Goal: Information Seeking & Learning: Understand process/instructions

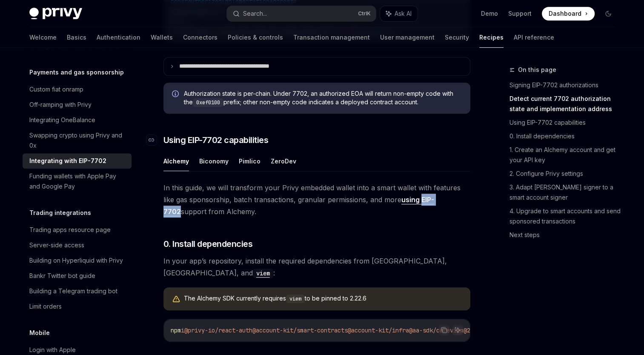
scroll to position [511, 0]
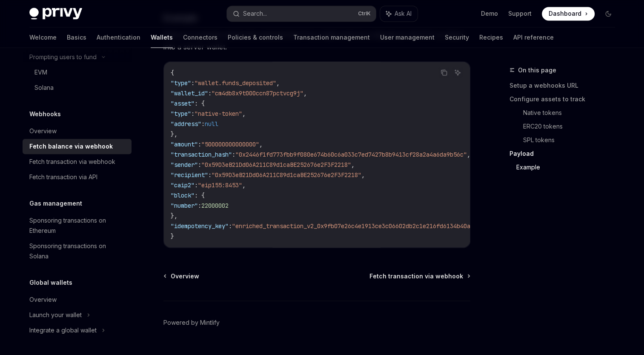
scroll to position [1565, 0]
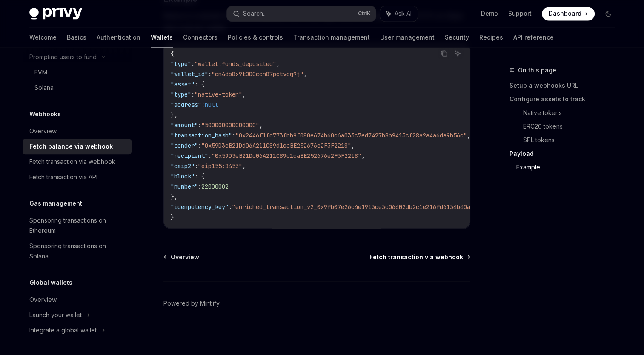
click at [461, 258] on span "Fetch transaction via webhook" at bounding box center [416, 256] width 94 height 9
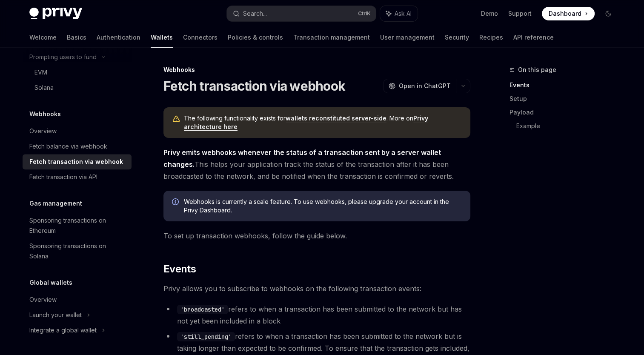
click at [450, 178] on span "Privy emits webhooks whenever the status of a transaction sent by a server wall…" at bounding box center [316, 164] width 307 height 36
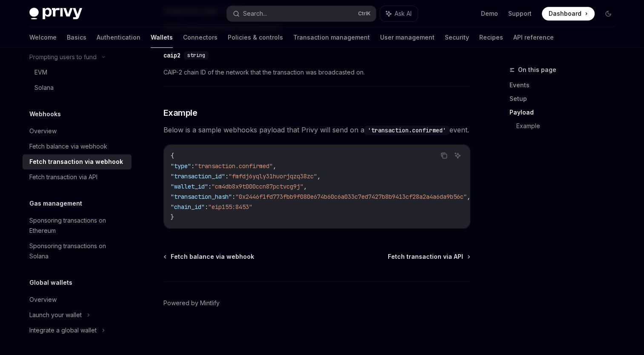
scroll to position [920, 0]
click at [463, 258] on span "Fetch transaction via API" at bounding box center [425, 256] width 75 height 9
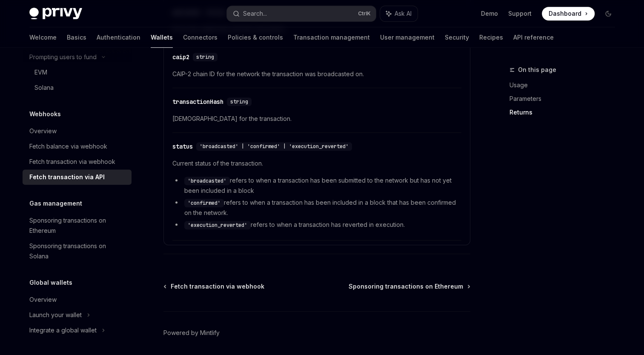
scroll to position [613, 0]
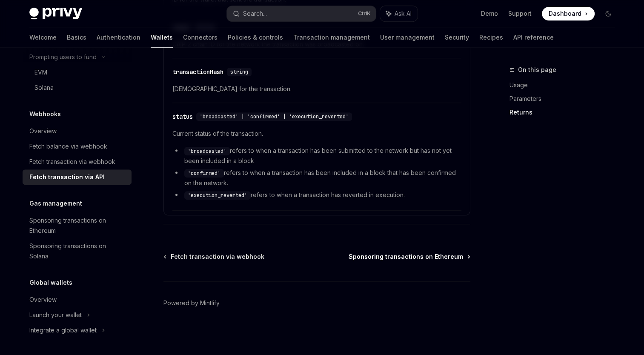
click at [455, 257] on span "Sponsoring transactions on Ethereum" at bounding box center [406, 256] width 114 height 9
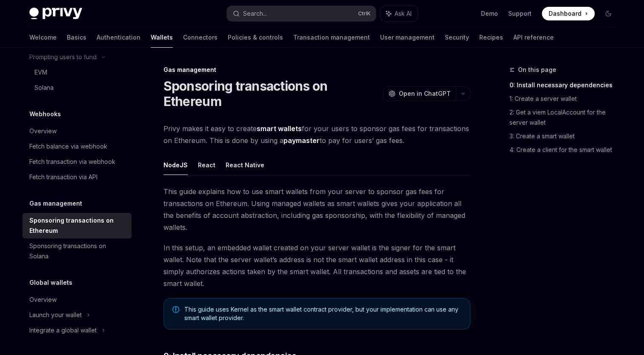
click at [494, 169] on div "On this page 0: Install necessary dependencies 1: Create a server wallet 2: Get…" at bounding box center [556, 210] width 129 height 290
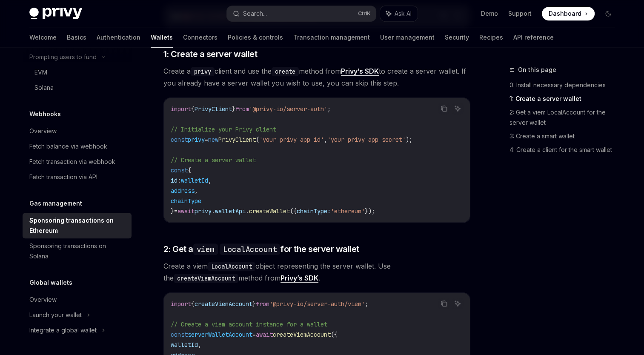
scroll to position [426, 0]
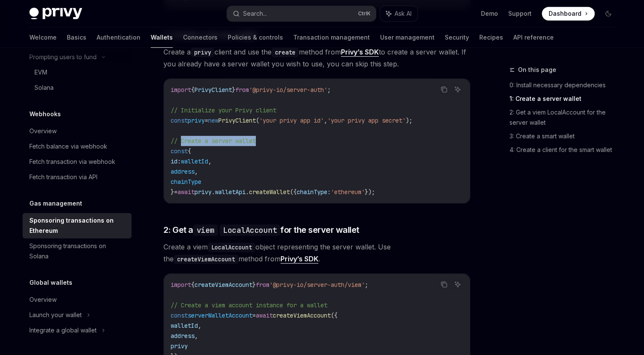
drag, startPoint x: 179, startPoint y: 127, endPoint x: 283, endPoint y: 127, distance: 103.4
click at [283, 127] on code "import { PrivyClient } from '@privy-io/server-auth' ; // Initialize your Privy …" at bounding box center [317, 141] width 292 height 112
drag, startPoint x: 283, startPoint y: 127, endPoint x: 264, endPoint y: 123, distance: 18.8
click at [264, 123] on code "import { PrivyClient } from '@privy-io/server-auth' ; // Initialize your Privy …" at bounding box center [317, 141] width 292 height 112
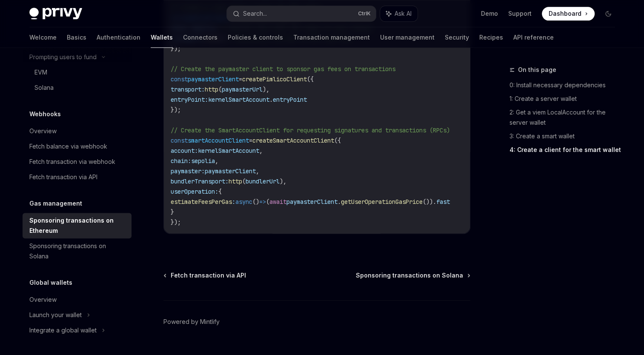
scroll to position [1132, 0]
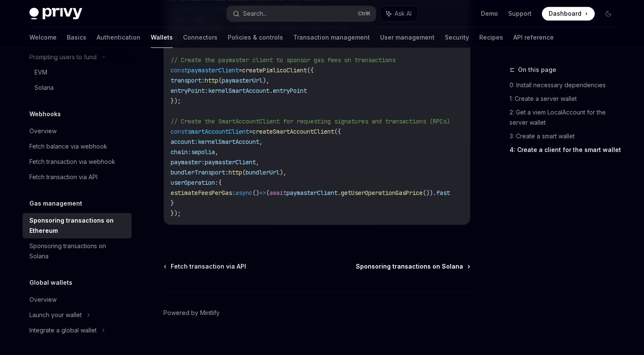
click at [438, 262] on span "Sponsoring transactions on Solana" at bounding box center [409, 266] width 107 height 9
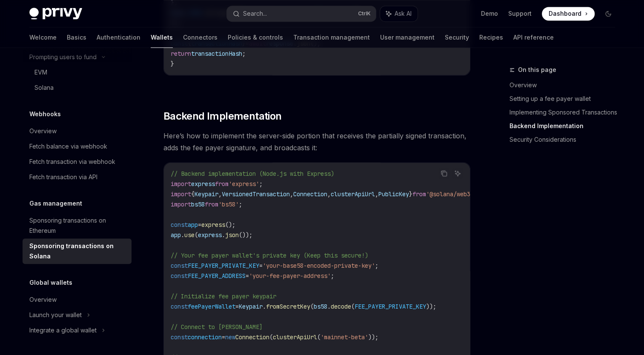
scroll to position [1447, 0]
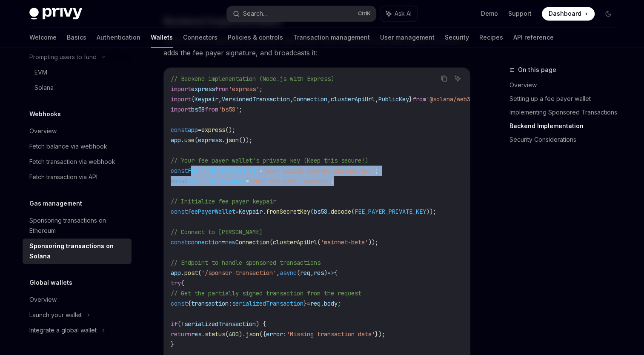
drag, startPoint x: 371, startPoint y: 186, endPoint x: 192, endPoint y: 178, distance: 179.4
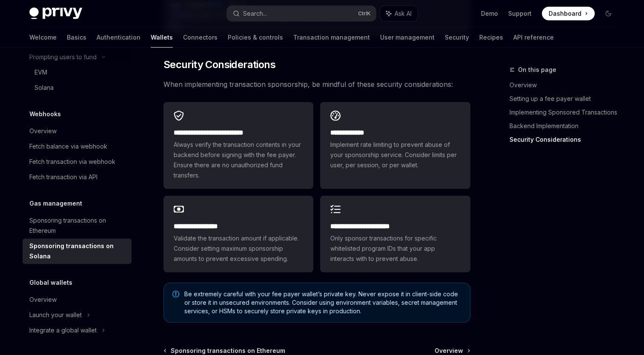
scroll to position [2511, 0]
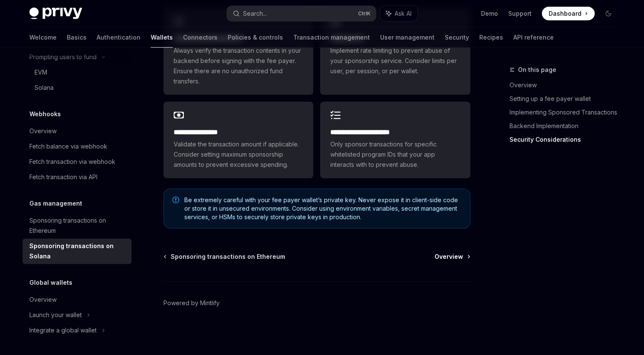
click at [463, 258] on span "Overview" at bounding box center [449, 256] width 29 height 9
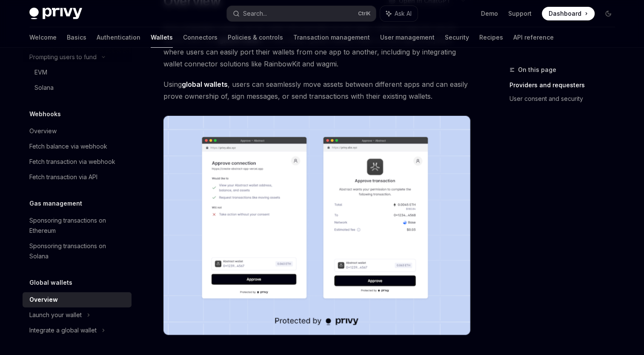
scroll to position [128, 0]
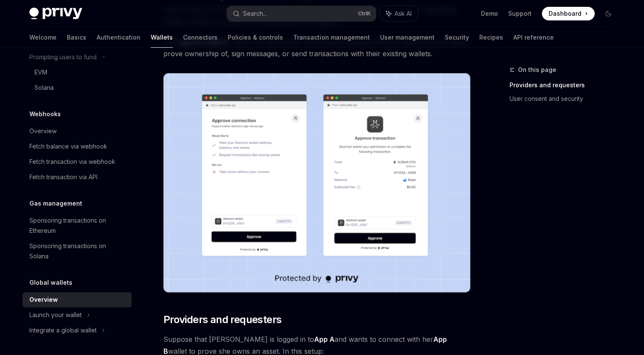
click at [262, 172] on img at bounding box center [316, 182] width 307 height 219
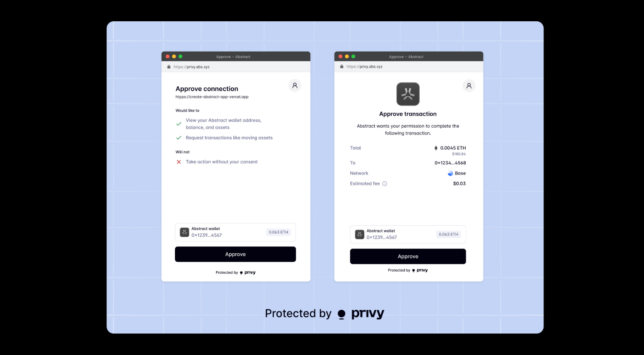
click at [569, 139] on div at bounding box center [322, 177] width 644 height 355
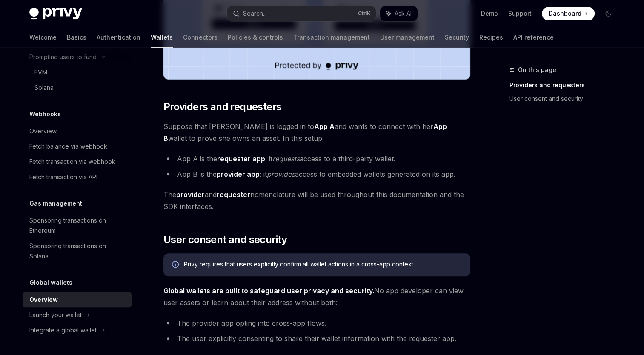
scroll to position [383, 0]
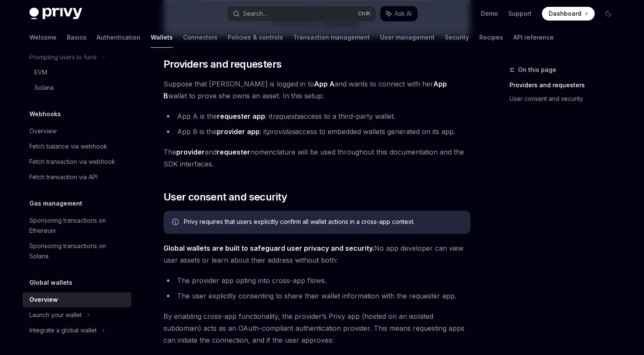
click at [258, 164] on span "The provider and requester nomenclature will be used throughout this documentat…" at bounding box center [316, 158] width 307 height 24
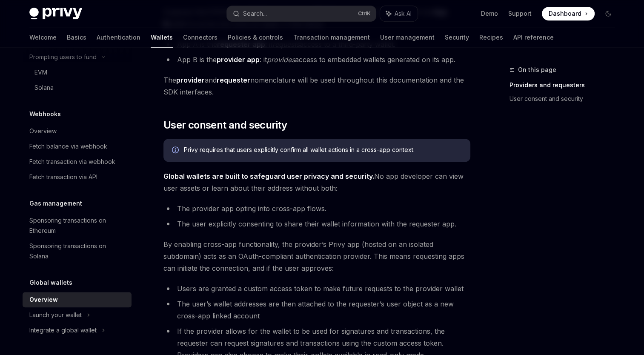
scroll to position [468, 0]
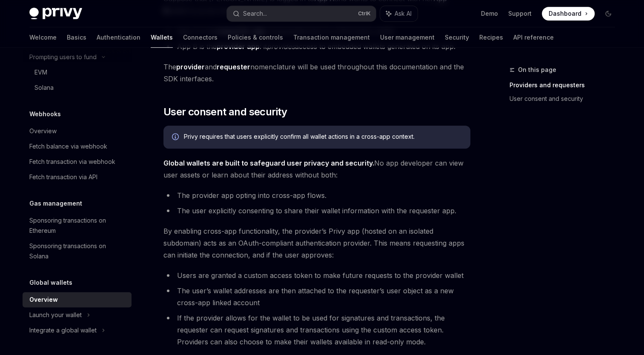
click at [492, 163] on div "On this page Providers and requesters User consent and security" at bounding box center [556, 210] width 129 height 290
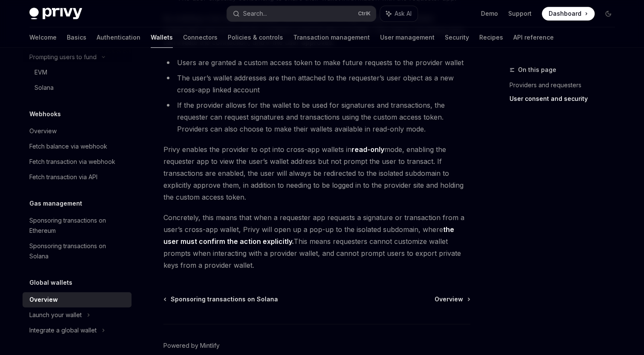
scroll to position [723, 0]
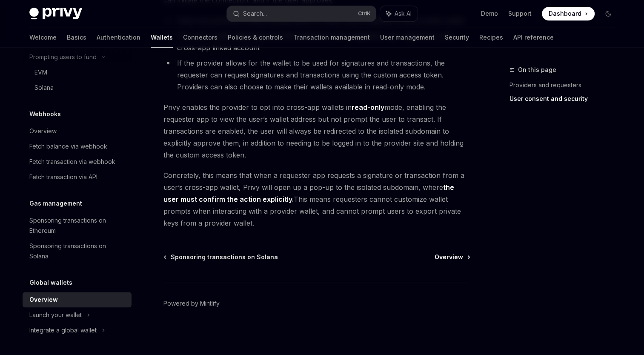
click at [452, 259] on span "Overview" at bounding box center [449, 257] width 29 height 9
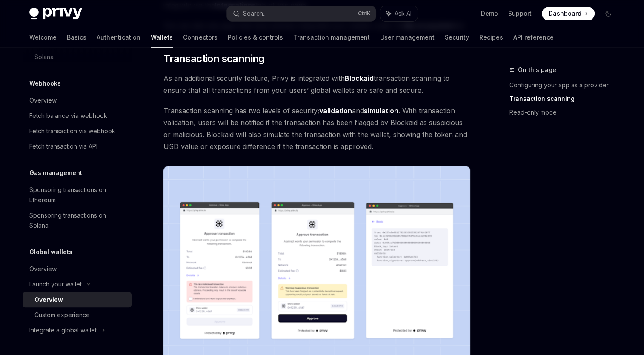
scroll to position [298, 0]
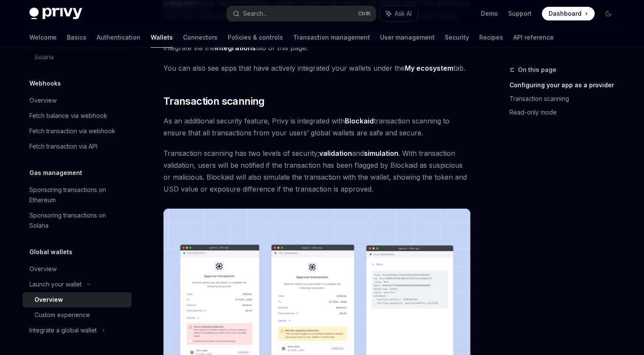
click at [330, 93] on div "Providers are apps that enable their users’ embedded wallets to be used in othe…" at bounding box center [316, 235] width 307 height 853
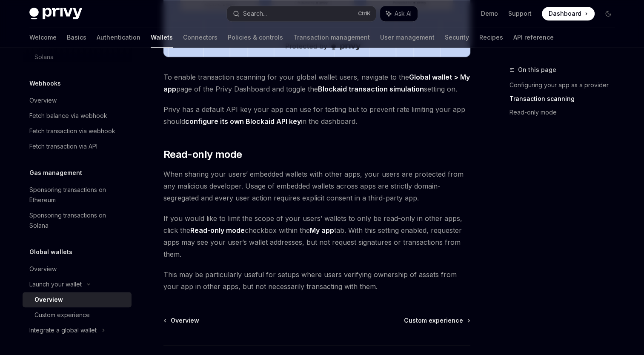
scroll to position [724, 0]
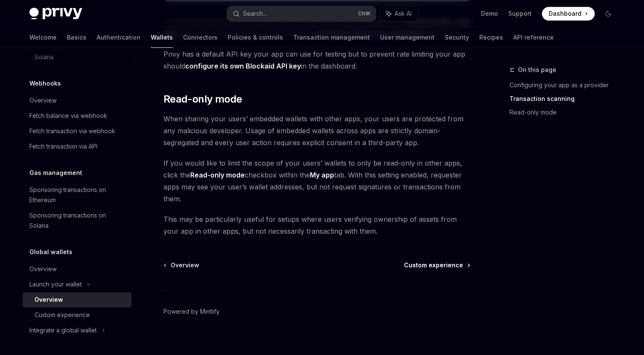
click at [449, 265] on span "Custom experience" at bounding box center [433, 265] width 59 height 9
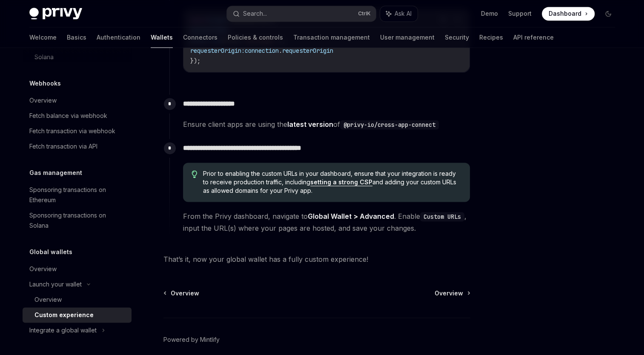
scroll to position [1398, 0]
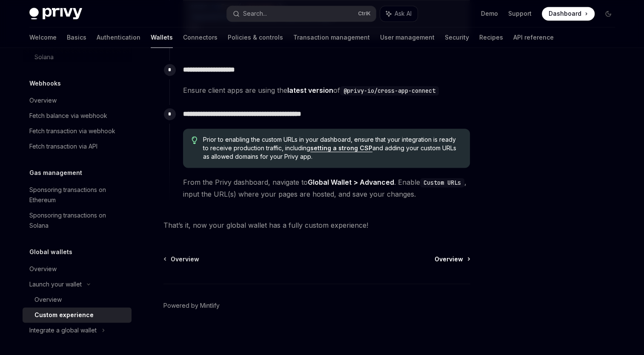
click at [455, 255] on span "Overview" at bounding box center [449, 259] width 29 height 9
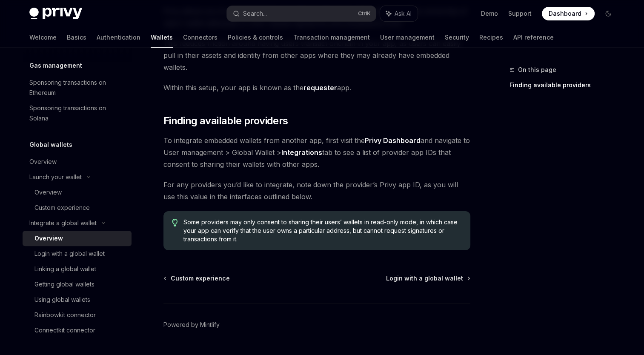
scroll to position [112, 0]
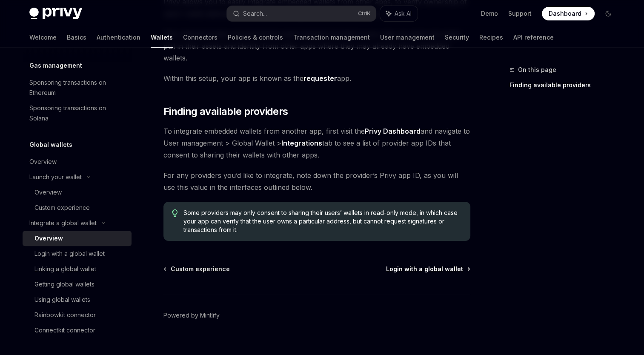
click at [450, 265] on span "Login with a global wallet" at bounding box center [424, 269] width 77 height 9
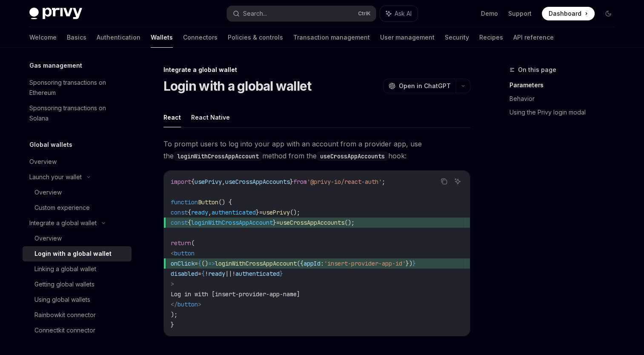
click at [502, 232] on div "On this page Parameters Behavior Using the Privy login modal" at bounding box center [556, 210] width 129 height 290
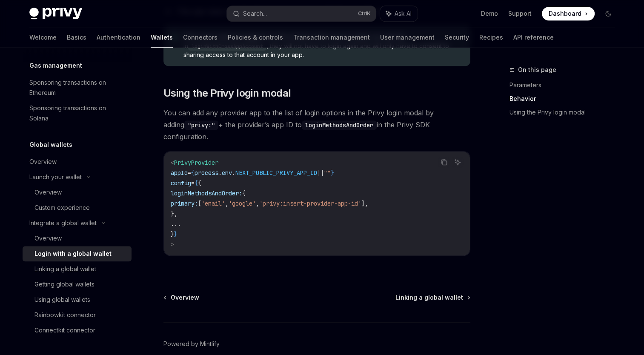
scroll to position [596, 0]
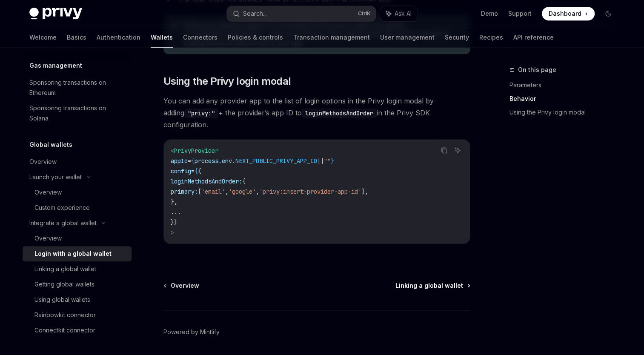
click at [463, 281] on link "Linking a global wallet" at bounding box center [432, 285] width 74 height 9
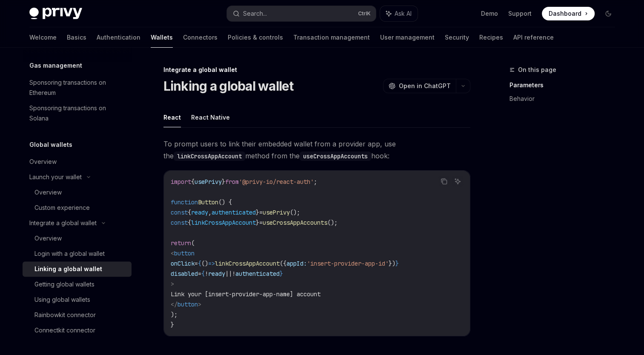
click at [509, 196] on div "On this page Parameters Behavior" at bounding box center [556, 210] width 129 height 290
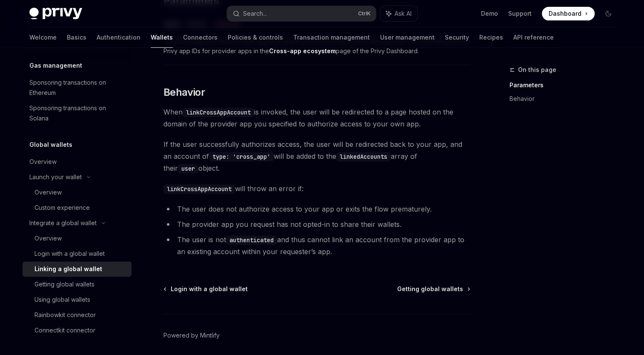
scroll to position [394, 0]
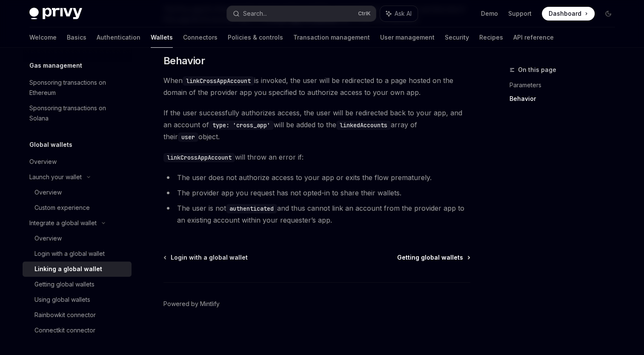
click at [443, 254] on span "Getting global wallets" at bounding box center [430, 257] width 66 height 9
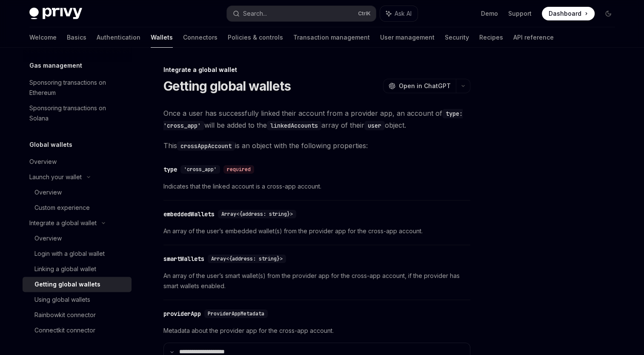
click at [429, 185] on span "Indicates that the linked account is a cross-app account." at bounding box center [316, 186] width 307 height 10
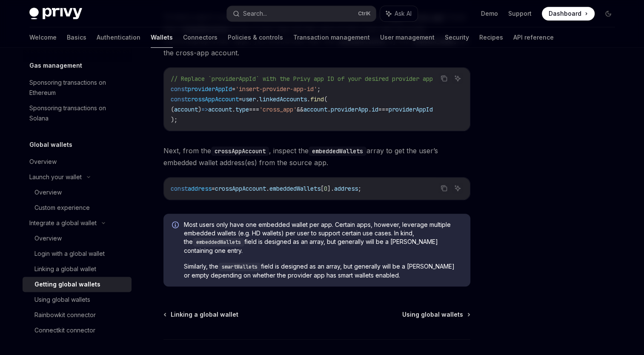
scroll to position [655, 0]
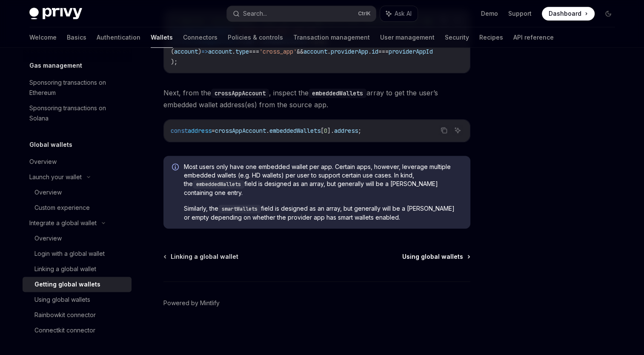
click at [450, 259] on span "Using global wallets" at bounding box center [432, 256] width 61 height 9
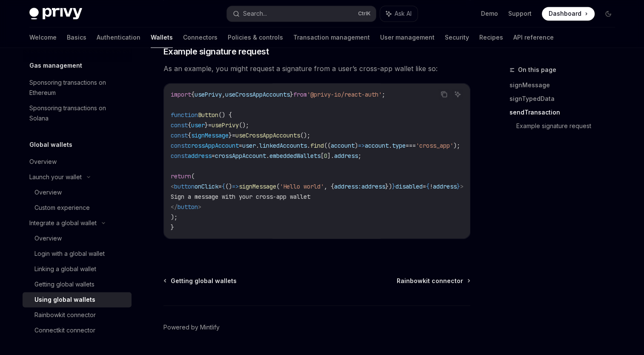
scroll to position [1497, 0]
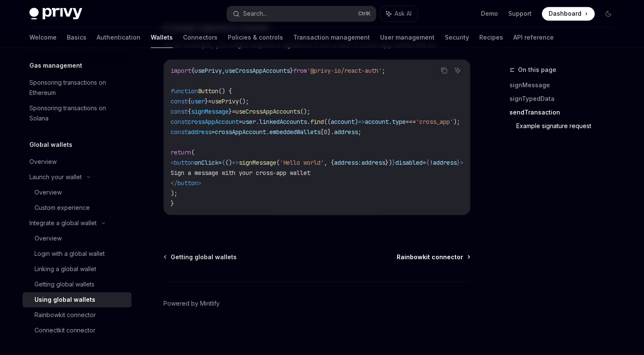
click at [464, 255] on link "Rainbowkit connector" at bounding box center [433, 256] width 73 height 9
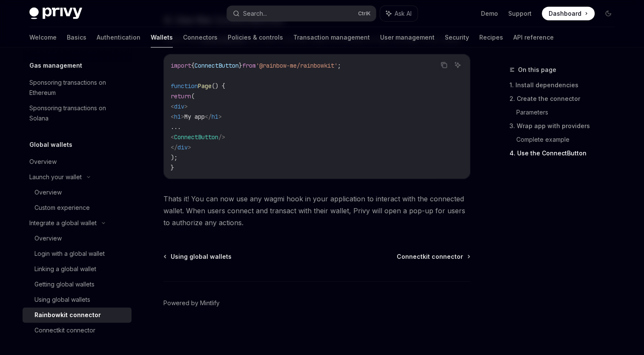
scroll to position [2099, 0]
click at [458, 259] on span "Connectkit connector" at bounding box center [430, 256] width 66 height 9
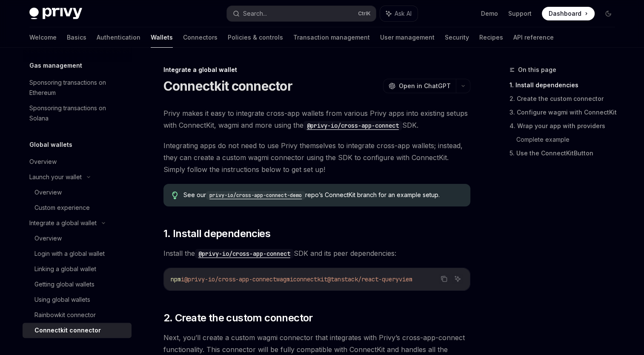
click at [541, 238] on div "On this page 1. Install dependencies 2. Create the custom connector 3. Configur…" at bounding box center [556, 210] width 129 height 290
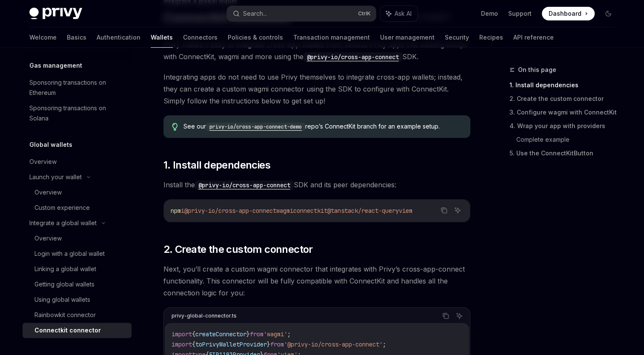
scroll to position [85, 0]
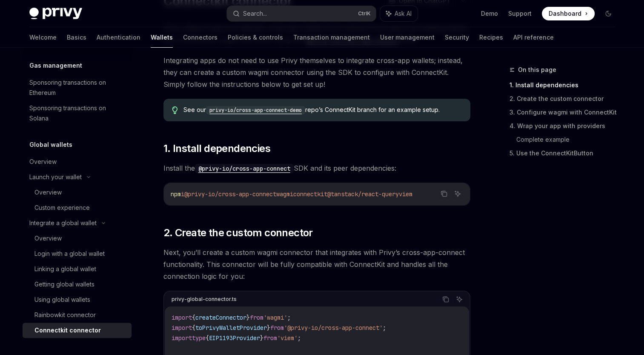
click at [281, 108] on code "privy-io/cross-app-connect-demo" at bounding box center [255, 110] width 99 height 9
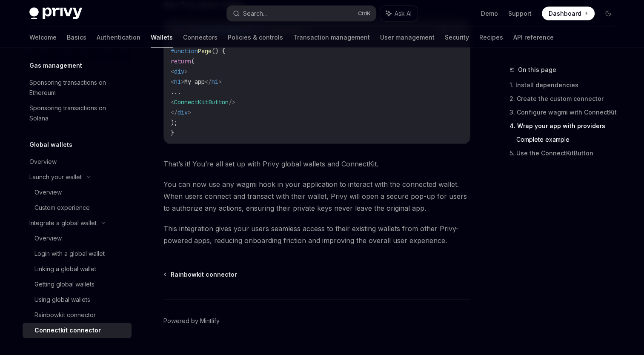
scroll to position [1825, 0]
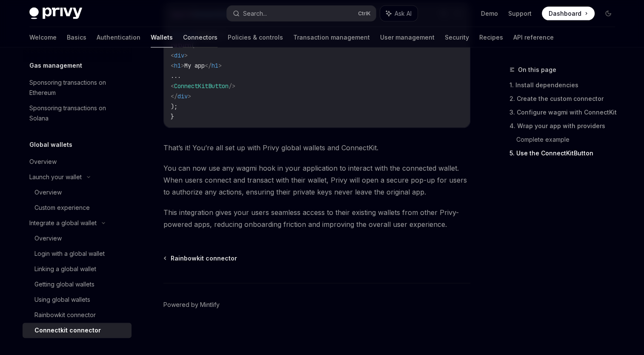
click at [183, 37] on link "Connectors" at bounding box center [200, 37] width 34 height 20
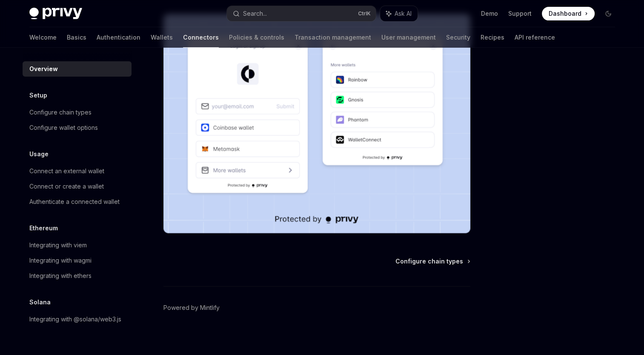
scroll to position [190, 0]
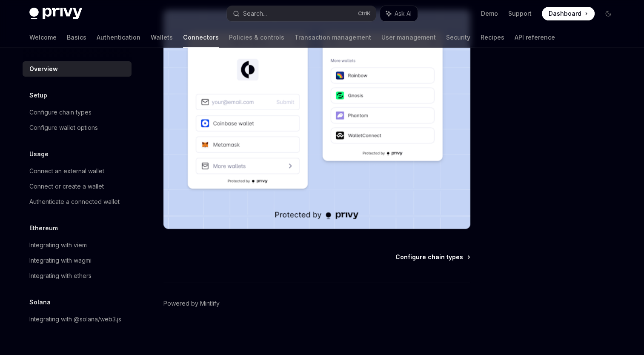
click at [458, 259] on span "Configure chain types" at bounding box center [429, 257] width 68 height 9
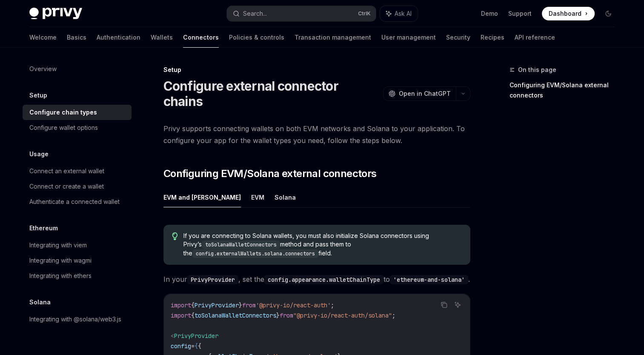
click at [395, 147] on div "Privy supports connecting wallets on both EVM networks and Solana to your appli…" at bounding box center [316, 278] width 307 height 310
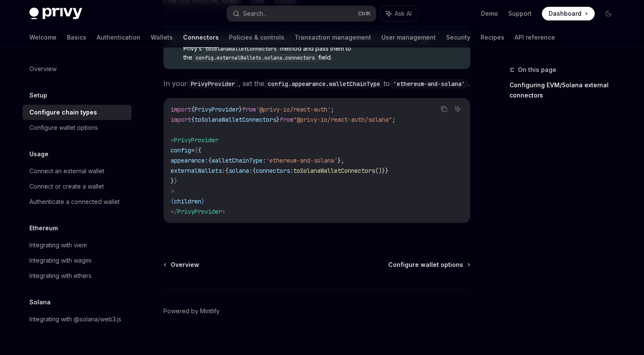
scroll to position [199, 0]
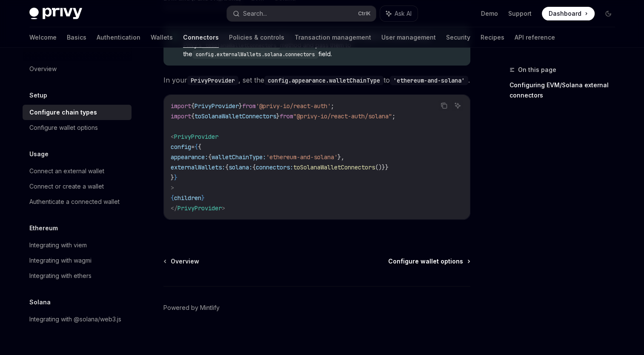
click at [447, 257] on span "Configure wallet options" at bounding box center [425, 261] width 75 height 9
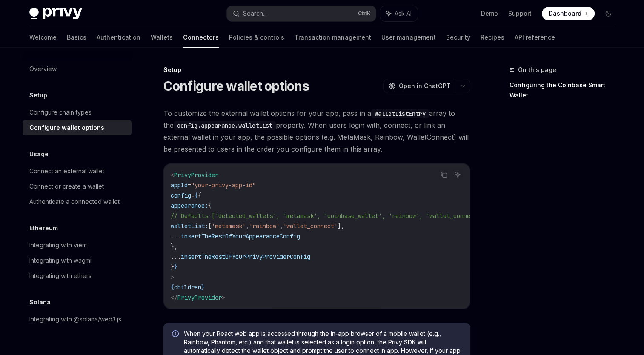
click at [587, 181] on div "On this page Configuring the Coinbase Smart Wallet" at bounding box center [556, 210] width 129 height 290
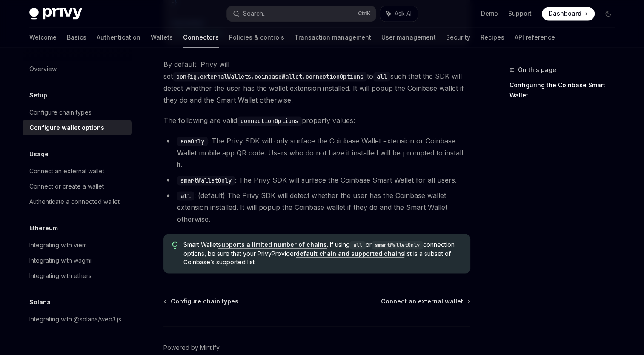
scroll to position [1234, 0]
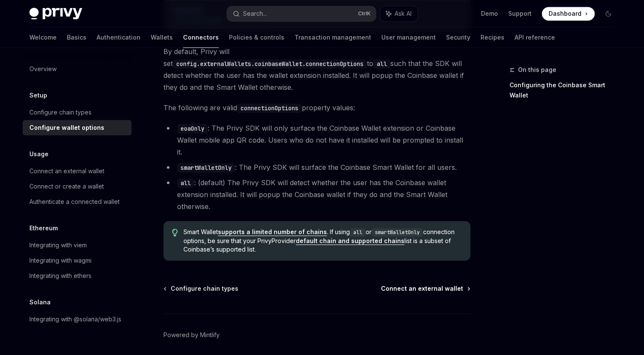
click at [448, 284] on span "Connect an external wallet" at bounding box center [422, 288] width 82 height 9
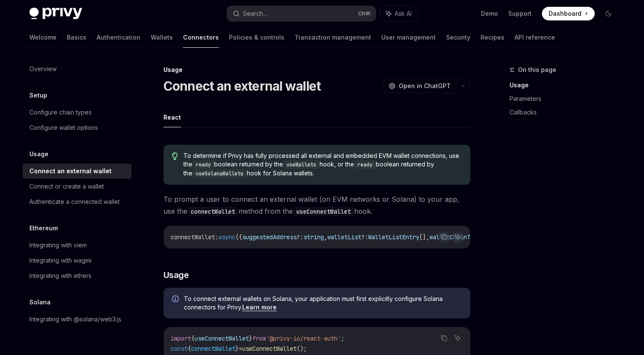
click at [386, 112] on ul "React" at bounding box center [316, 117] width 307 height 20
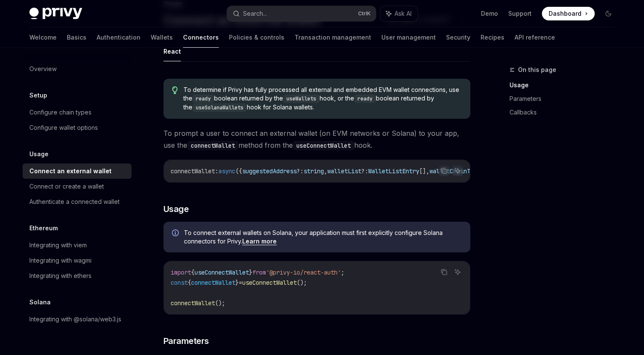
scroll to position [85, 0]
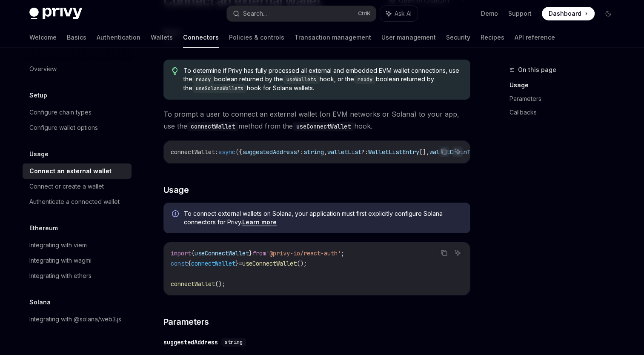
drag, startPoint x: 329, startPoint y: 162, endPoint x: 400, endPoint y: 165, distance: 71.1
click at [400, 163] on div "connectWallet : async ({ suggestedAddress ?: string , walletList ?: WalletListE…" at bounding box center [317, 152] width 306 height 22
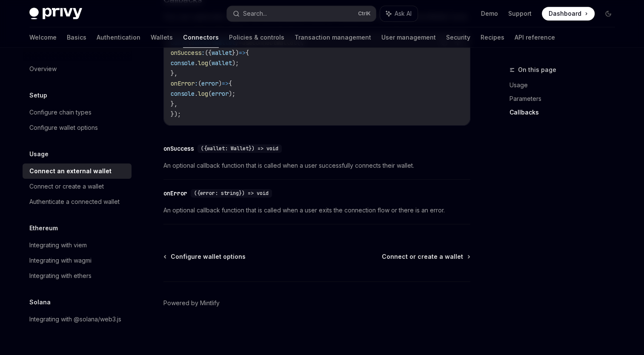
scroll to position [576, 0]
click at [449, 255] on span "Connect or create a wallet" at bounding box center [422, 256] width 81 height 9
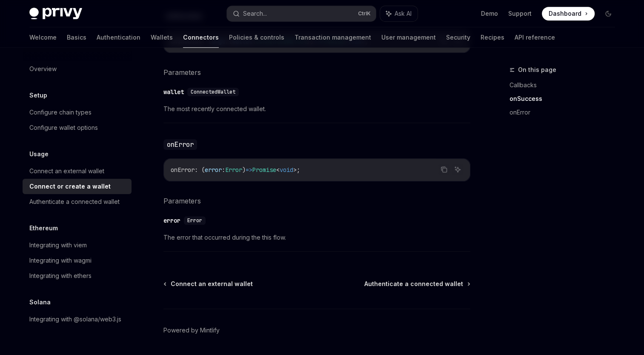
scroll to position [586, 0]
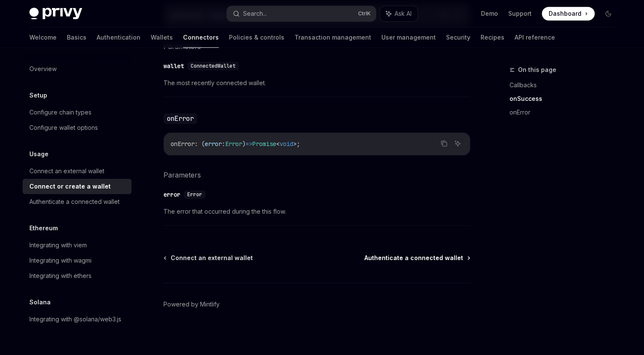
click at [437, 257] on span "Authenticate a connected wallet" at bounding box center [413, 258] width 99 height 9
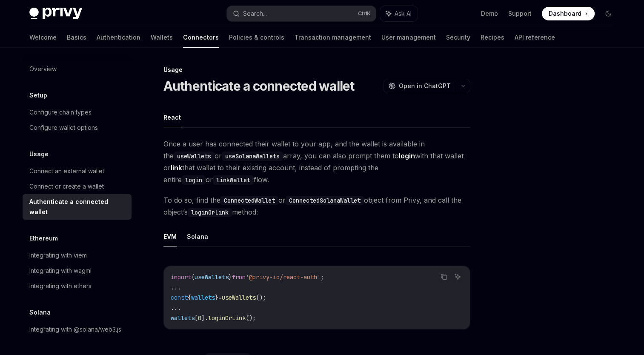
click at [361, 123] on ul "React" at bounding box center [316, 117] width 307 height 20
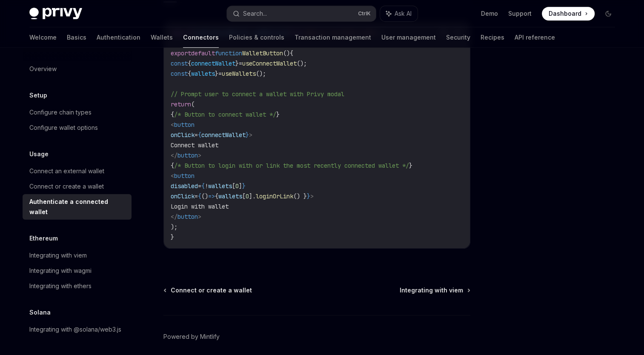
scroll to position [543, 0]
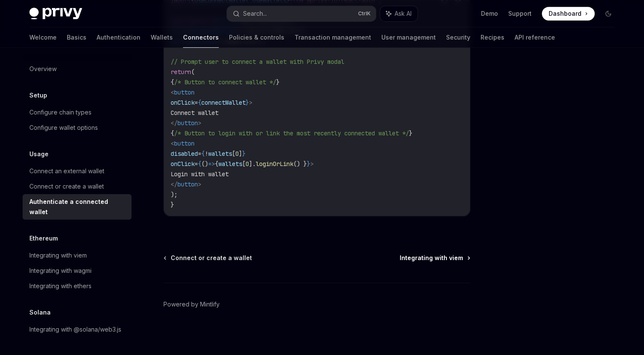
click at [454, 258] on span "Integrating with viem" at bounding box center [431, 258] width 63 height 9
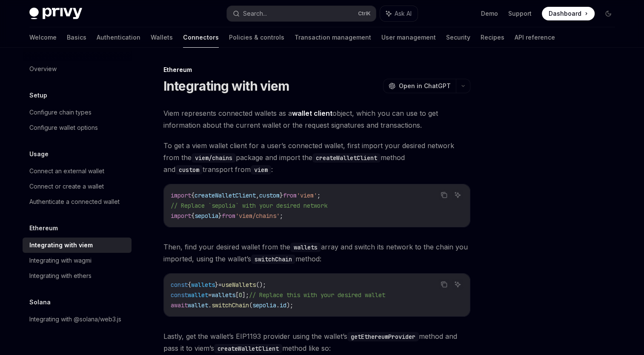
drag, startPoint x: 544, startPoint y: 226, endPoint x: 526, endPoint y: 226, distance: 18.7
click at [543, 226] on div at bounding box center [556, 210] width 129 height 290
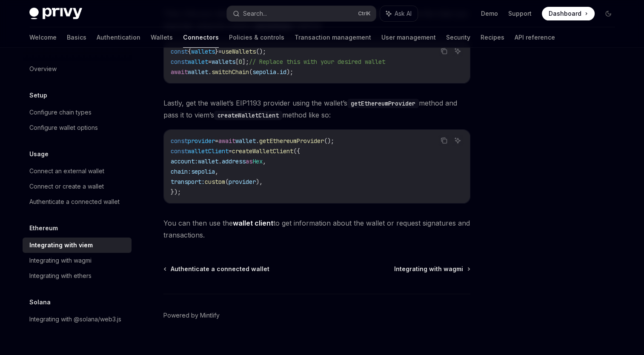
scroll to position [245, 0]
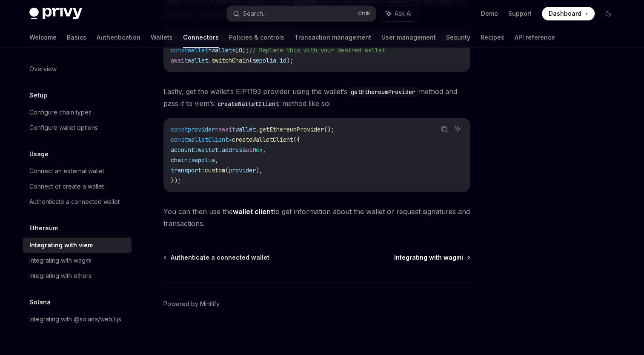
click at [450, 258] on span "Integrating with wagmi" at bounding box center [428, 257] width 69 height 9
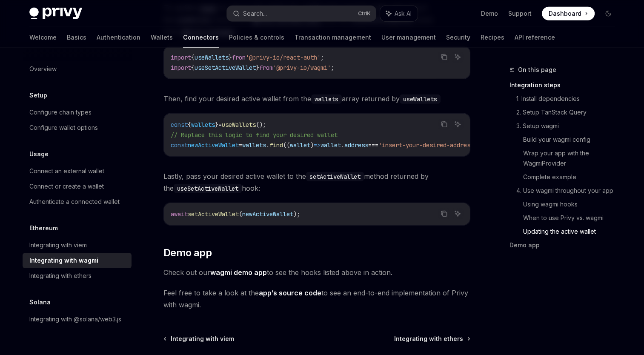
scroll to position [2460, 0]
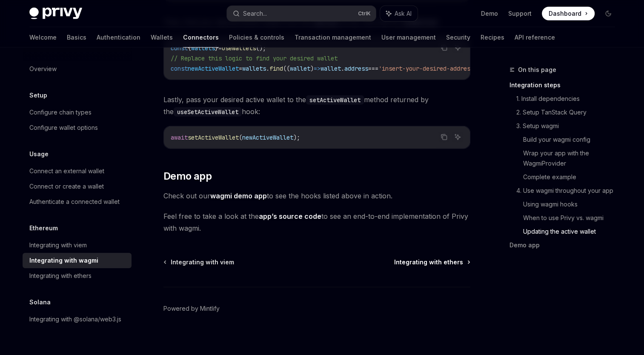
click at [453, 258] on span "Integrating with ethers" at bounding box center [428, 262] width 69 height 9
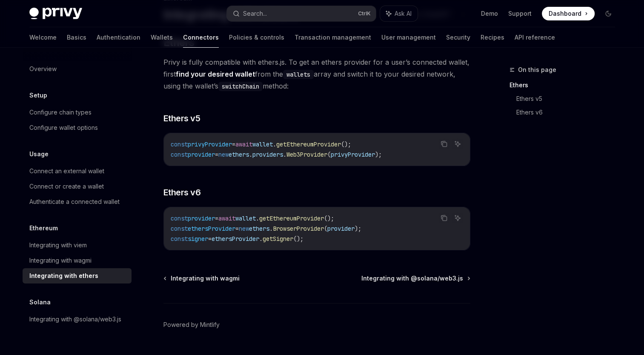
scroll to position [92, 0]
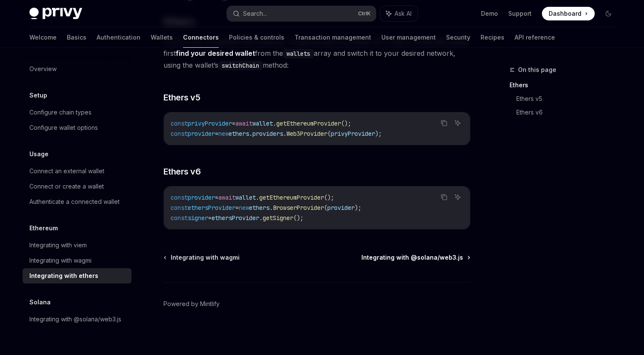
click at [451, 258] on span "Integrating with @solana/web3.js" at bounding box center [412, 257] width 102 height 9
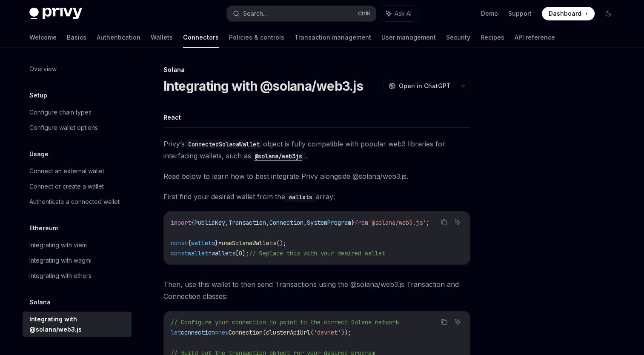
click at [402, 118] on ul "React" at bounding box center [316, 117] width 307 height 20
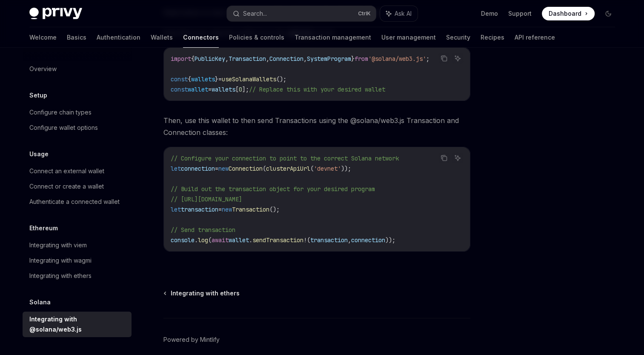
scroll to position [203, 0]
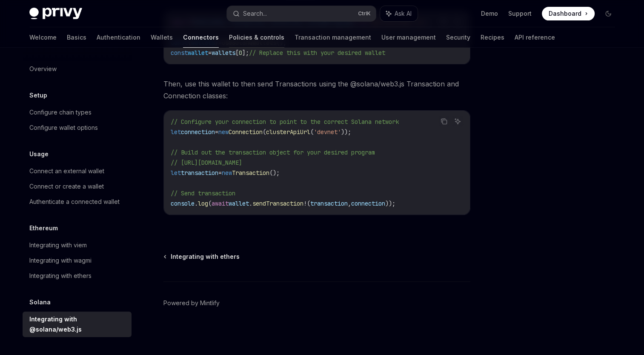
click at [229, 34] on link "Policies & controls" at bounding box center [256, 37] width 55 height 20
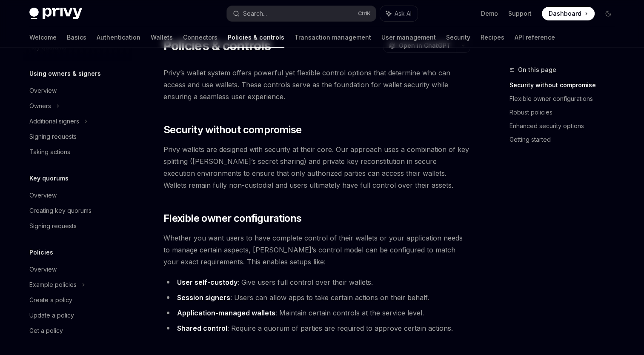
scroll to position [43, 0]
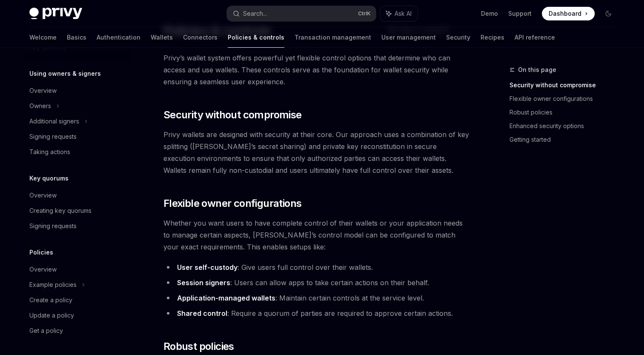
drag, startPoint x: 267, startPoint y: 146, endPoint x: 192, endPoint y: 144, distance: 74.5
click at [192, 144] on span "Privy wallets are designed with security at their core. Our approach uses a com…" at bounding box center [316, 153] width 307 height 48
copy span "[PERSON_NAME]’s secret sharing"
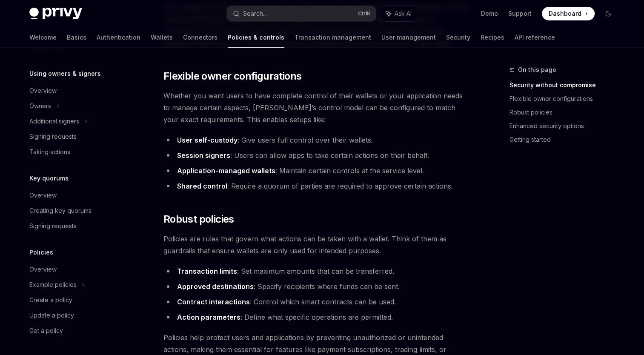
scroll to position [170, 0]
click at [460, 169] on li "Application-managed wallets : Maintain certain controls at the service level." at bounding box center [316, 170] width 307 height 12
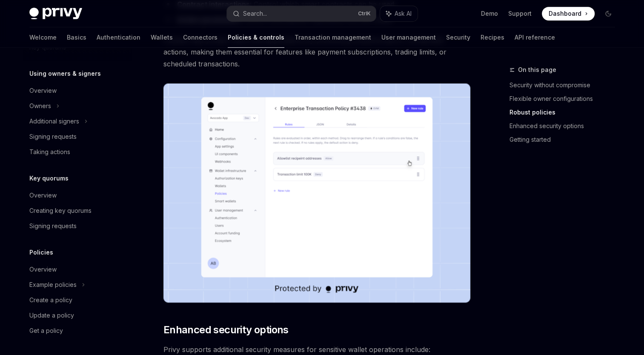
scroll to position [468, 0]
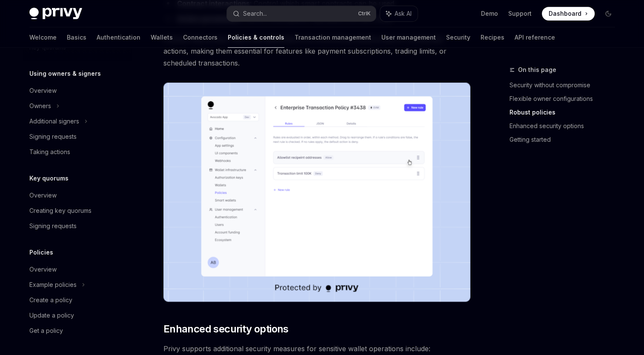
click at [347, 156] on img at bounding box center [316, 192] width 307 height 219
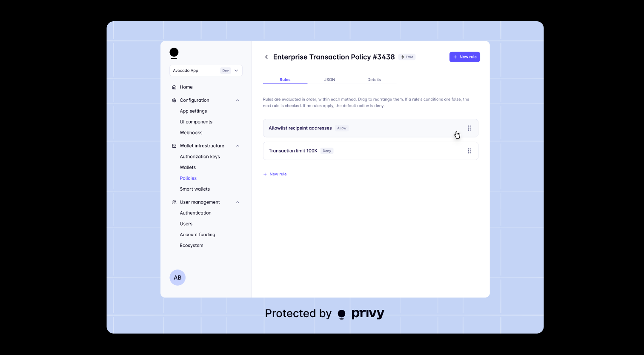
click at [576, 168] on div at bounding box center [322, 177] width 644 height 355
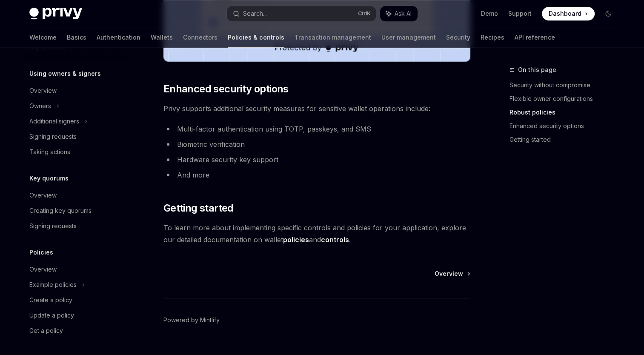
scroll to position [725, 0]
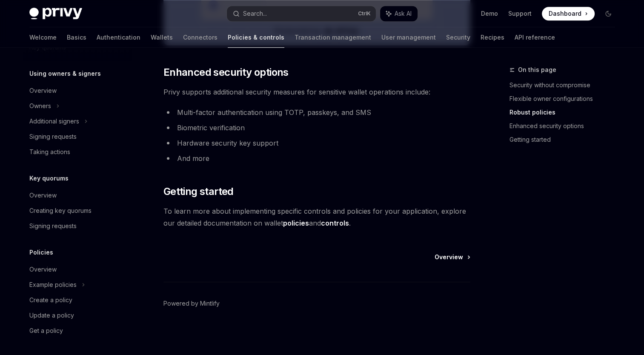
click at [454, 257] on span "Overview" at bounding box center [449, 257] width 29 height 9
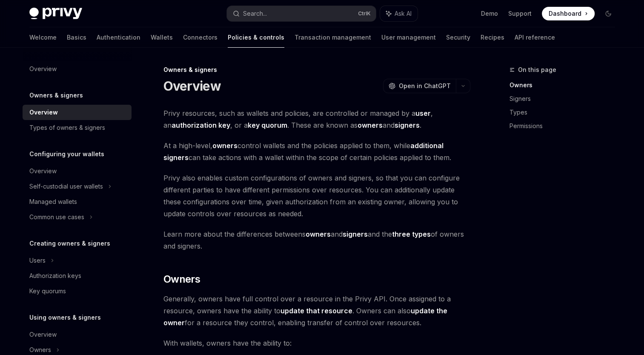
click at [506, 255] on div "On this page Owners Signers Types Permissions" at bounding box center [556, 210] width 129 height 290
click at [281, 84] on div "Overview OpenAI Open in ChatGPT" at bounding box center [316, 85] width 307 height 15
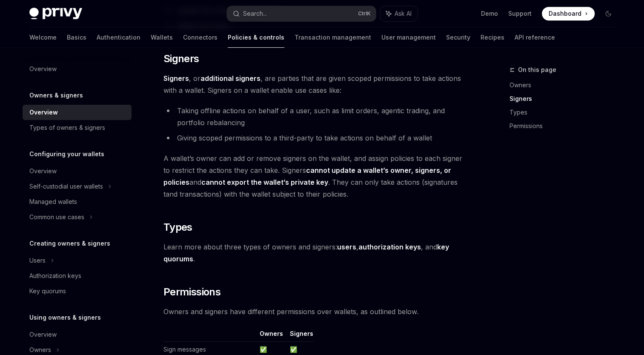
scroll to position [511, 0]
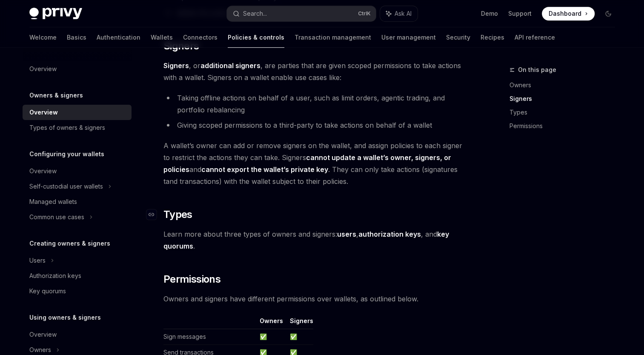
click at [359, 211] on h2 "​ Types" at bounding box center [316, 215] width 307 height 14
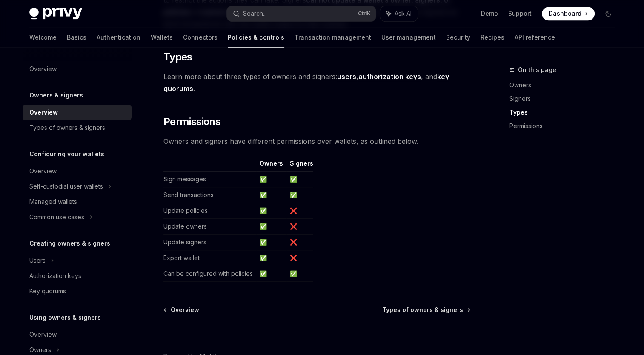
scroll to position [681, 0]
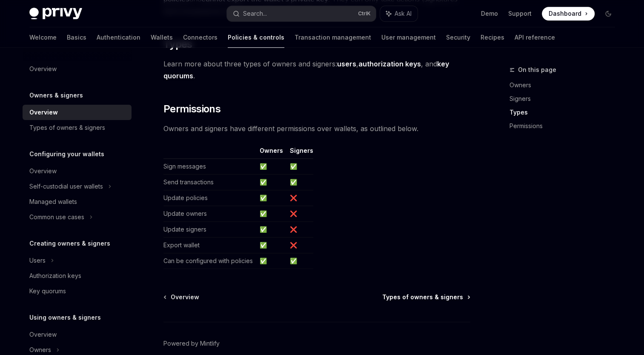
click at [446, 296] on span "Types of owners & signers" at bounding box center [422, 297] width 81 height 9
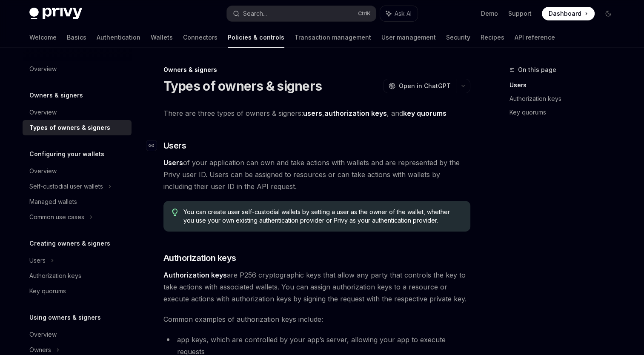
click at [345, 143] on h3 "​ Users" at bounding box center [316, 146] width 307 height 12
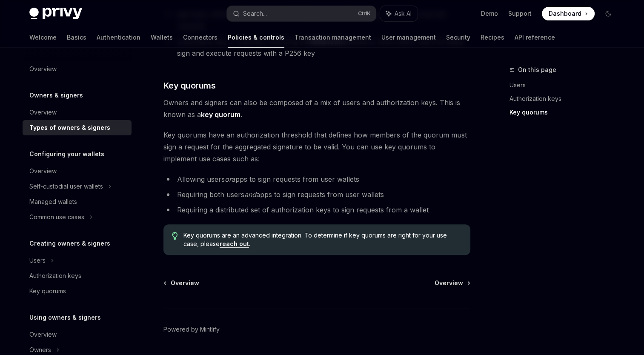
scroll to position [340, 0]
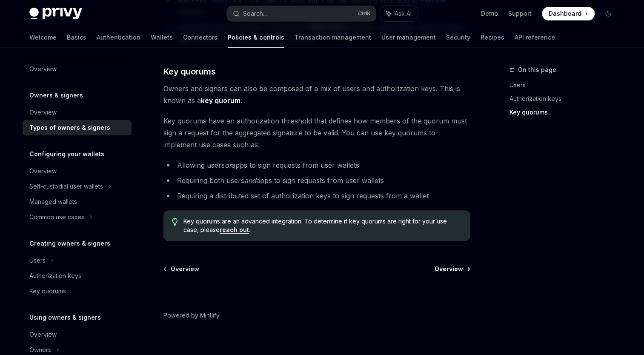
click at [458, 265] on span "Overview" at bounding box center [449, 269] width 29 height 9
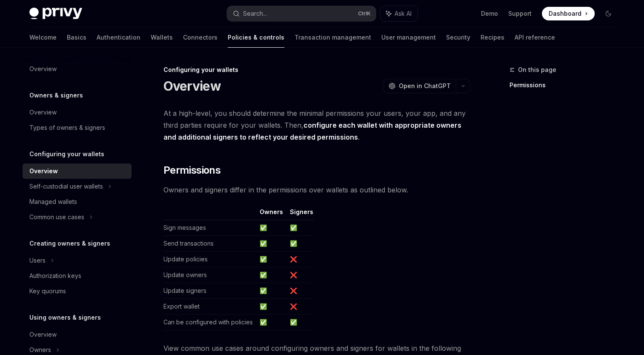
drag, startPoint x: 446, startPoint y: 202, endPoint x: 450, endPoint y: 200, distance: 4.6
click at [446, 202] on div "**********" at bounding box center [316, 282] width 307 height 351
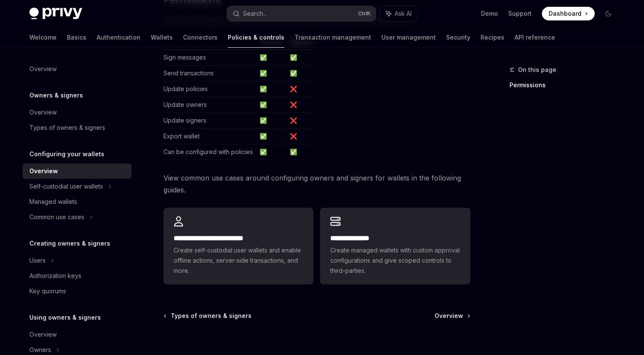
scroll to position [213, 0]
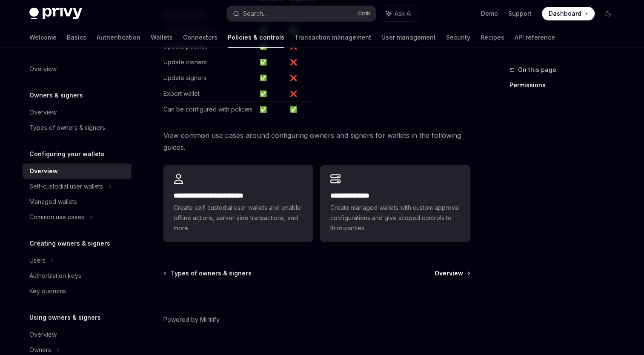
click at [455, 273] on span "Overview" at bounding box center [449, 273] width 29 height 9
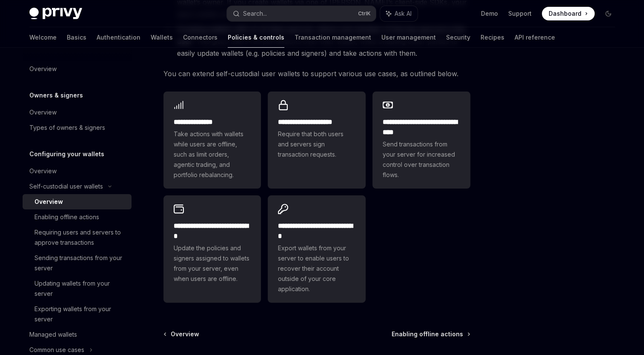
scroll to position [213, 0]
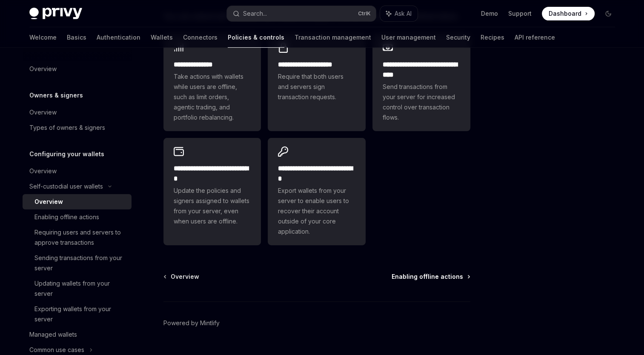
click at [446, 278] on span "Enabling offline actions" at bounding box center [428, 276] width 72 height 9
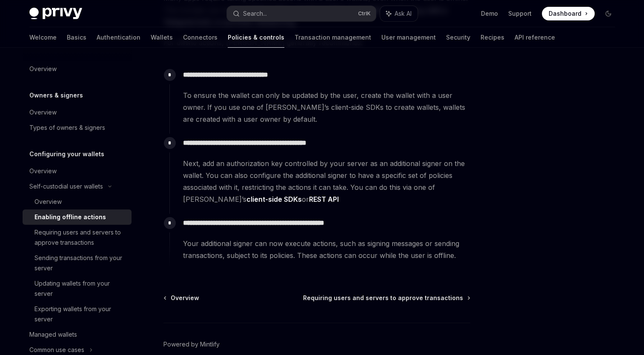
scroll to position [128, 0]
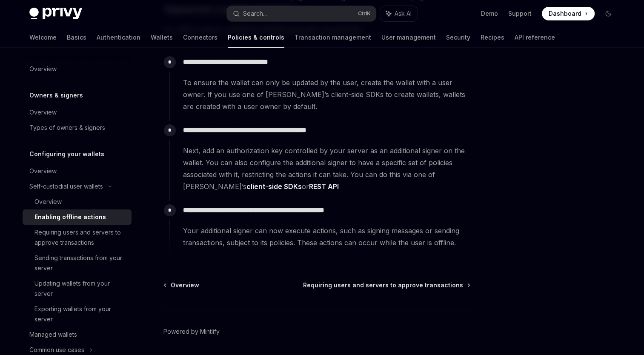
click at [475, 118] on div "**********" at bounding box center [322, 152] width 599 height 464
click at [39, 169] on div "Overview" at bounding box center [42, 171] width 27 height 10
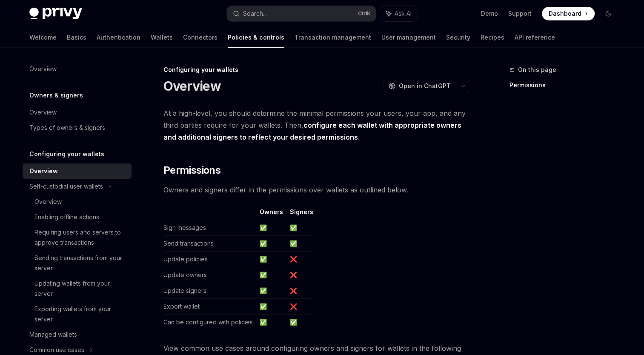
click at [488, 173] on div "**********" at bounding box center [322, 316] width 599 height 537
click at [43, 69] on div "Overview" at bounding box center [42, 69] width 27 height 10
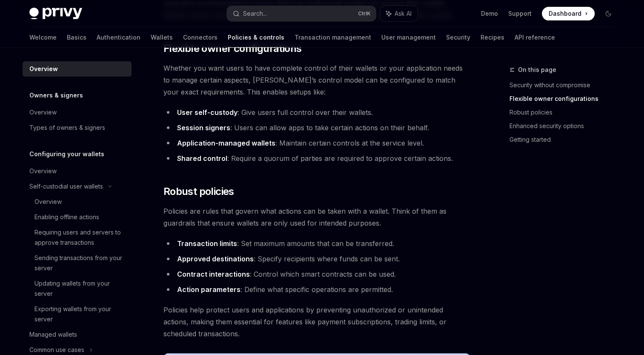
scroll to position [213, 0]
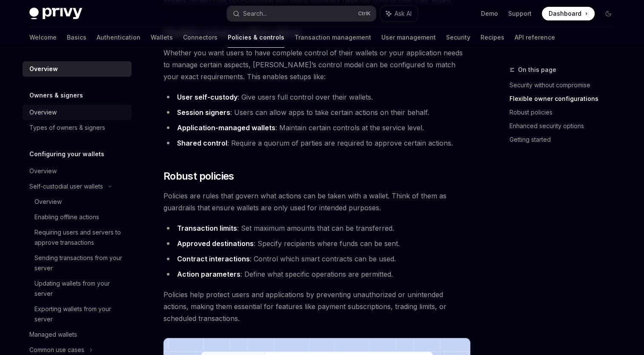
click at [40, 112] on div "Overview" at bounding box center [42, 112] width 27 height 10
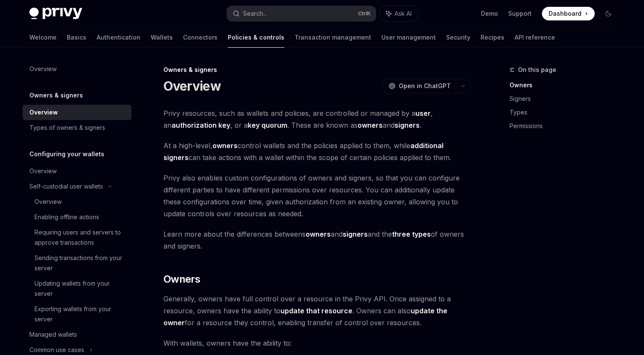
click at [469, 174] on span "Privy also enables custom configurations of owners and signers, so that you can…" at bounding box center [316, 196] width 307 height 48
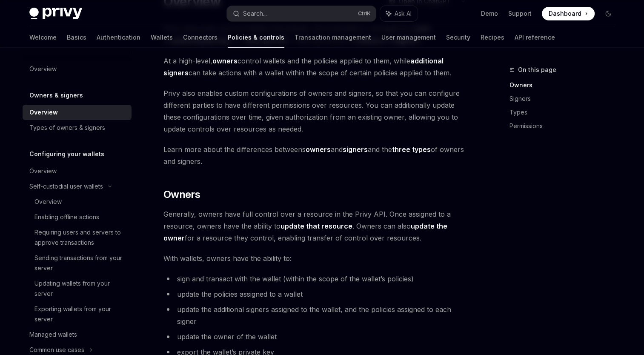
scroll to position [85, 0]
drag, startPoint x: 346, startPoint y: 115, endPoint x: 412, endPoint y: 115, distance: 65.5
click at [412, 115] on span "Privy also enables custom configurations of owners and signers, so that you can…" at bounding box center [316, 111] width 307 height 48
click at [327, 125] on span "Privy also enables custom configurations of owners and signers, so that you can…" at bounding box center [316, 111] width 307 height 48
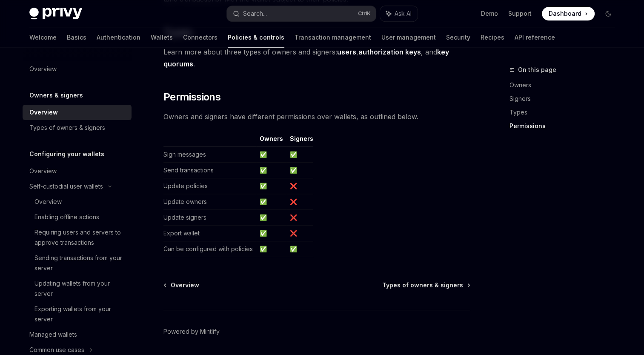
scroll to position [678, 0]
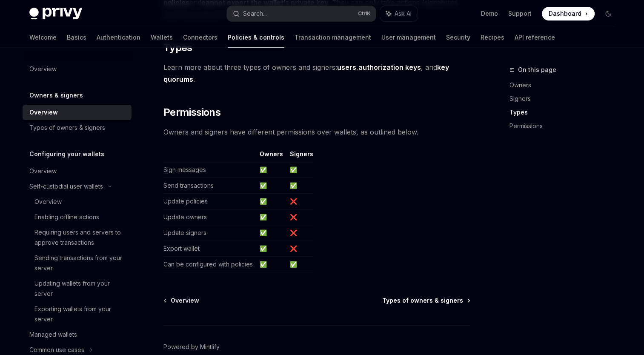
click at [435, 301] on span "Types of owners & signers" at bounding box center [422, 300] width 81 height 9
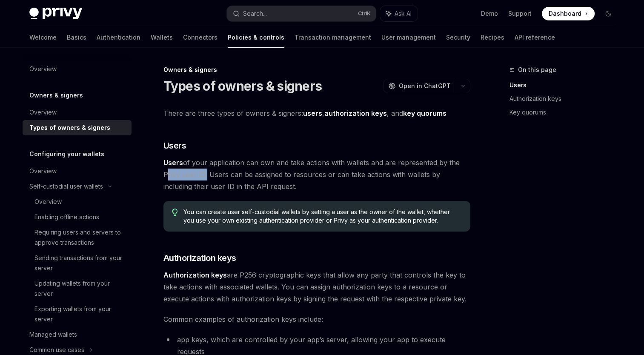
drag, startPoint x: 204, startPoint y: 174, endPoint x: 164, endPoint y: 173, distance: 40.0
click at [164, 173] on span "Users of your application can own and take actions with wallets and are represe…" at bounding box center [316, 175] width 307 height 36
copy span "Privy user ID"
click at [612, 71] on div "On this page" at bounding box center [565, 70] width 112 height 10
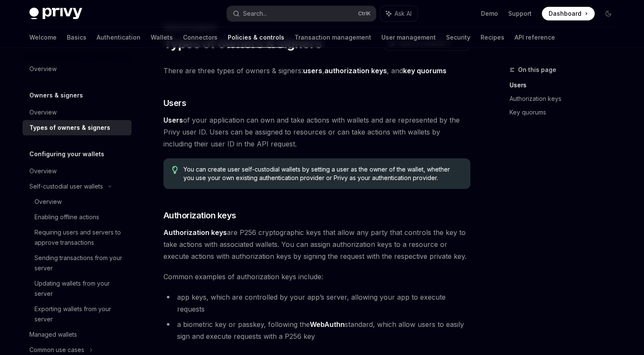
click at [295, 207] on div "There are three types of owners & signers: users , authorization keys , and key…" at bounding box center [316, 301] width 307 height 473
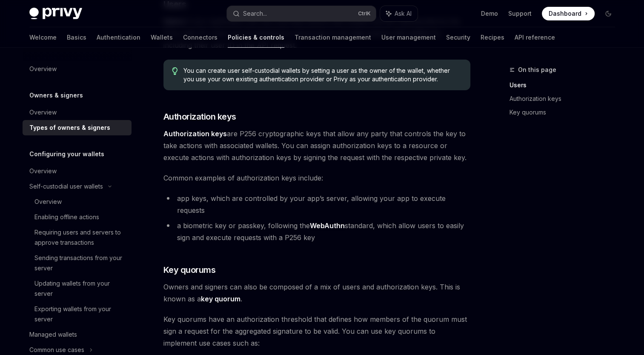
scroll to position [128, 0]
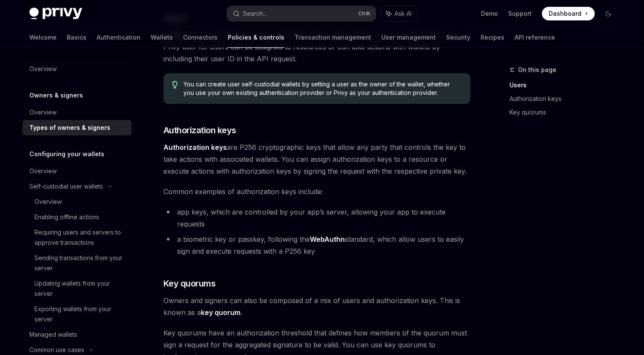
drag, startPoint x: 489, startPoint y: 66, endPoint x: 484, endPoint y: 71, distance: 7.6
click at [489, 66] on div "On this page Users Authorization keys Key quorums Owners & signers Types of own…" at bounding box center [322, 249] width 599 height 659
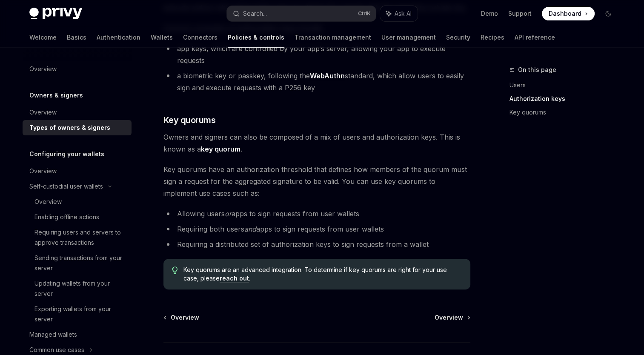
scroll to position [298, 0]
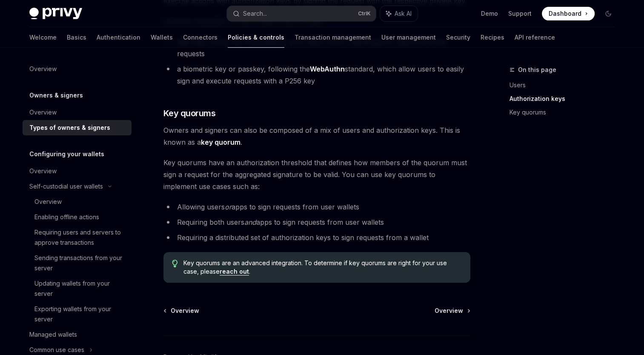
click at [472, 182] on div "Owners & signers Types of owners & signers OpenAI Open in ChatGPT OpenAI Open i…" at bounding box center [237, 88] width 470 height 642
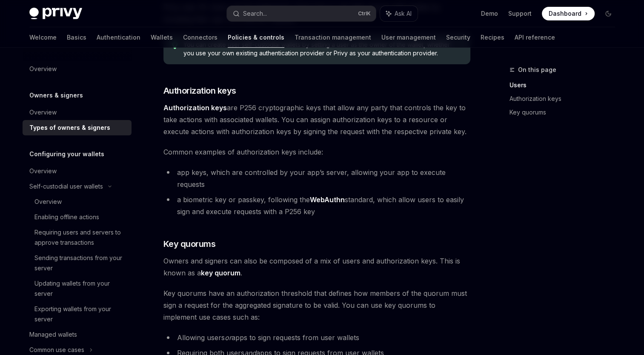
scroll to position [170, 0]
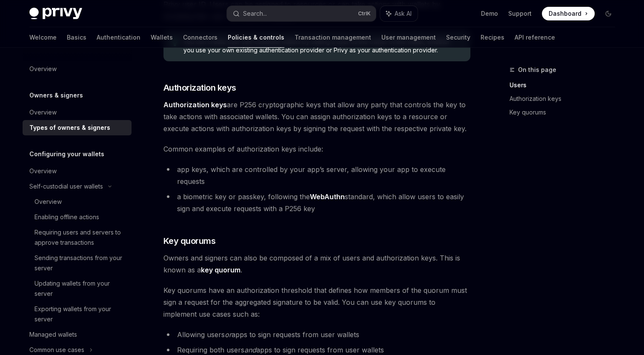
click at [574, 180] on div "On this page Users Authorization keys Key quorums" at bounding box center [556, 210] width 129 height 290
click at [612, 164] on div "On this page Users Authorization keys Key quorums" at bounding box center [556, 210] width 129 height 290
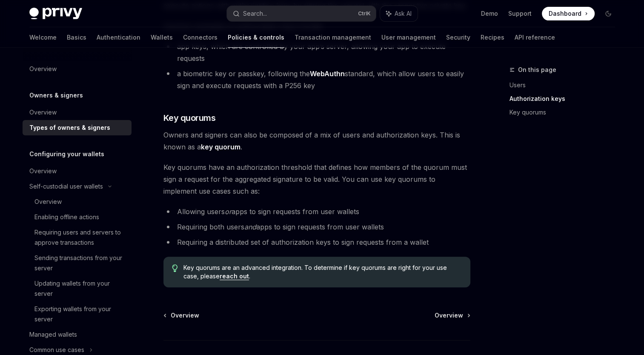
scroll to position [298, 0]
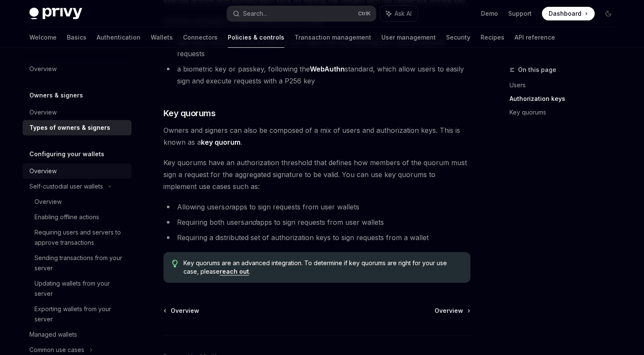
click at [49, 168] on div "Overview" at bounding box center [42, 171] width 27 height 10
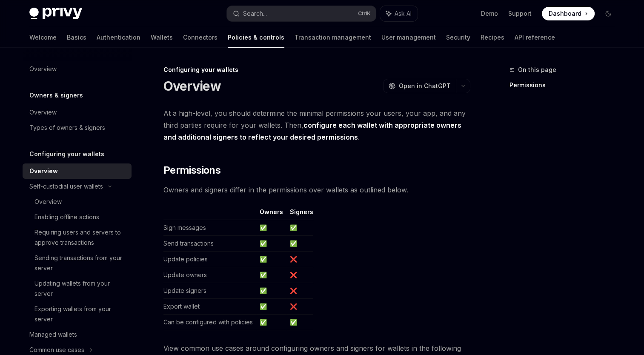
click at [511, 198] on div "On this page Permissions" at bounding box center [556, 210] width 129 height 290
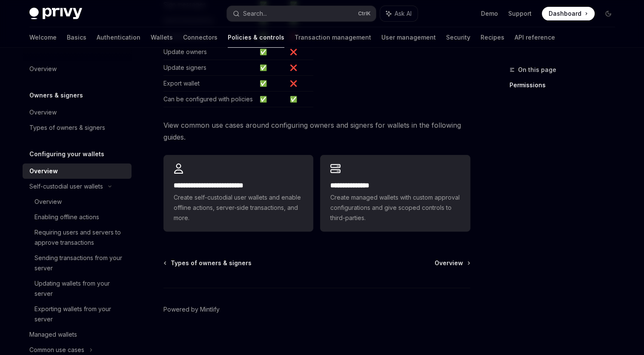
scroll to position [228, 0]
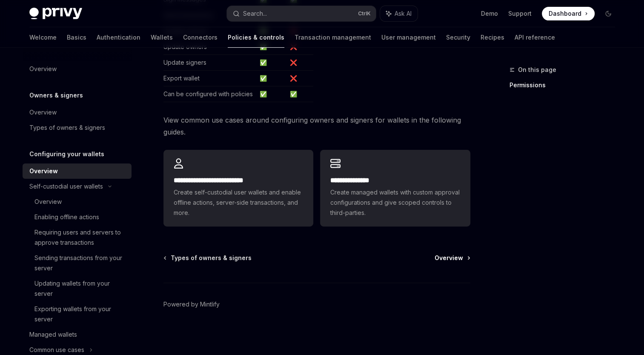
click at [449, 260] on span "Overview" at bounding box center [449, 258] width 29 height 9
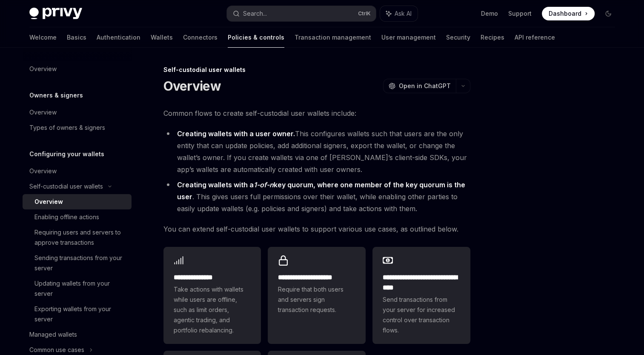
click at [503, 238] on div at bounding box center [556, 210] width 129 height 290
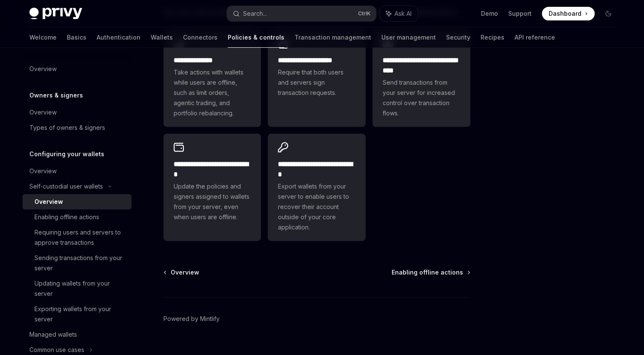
scroll to position [232, 0]
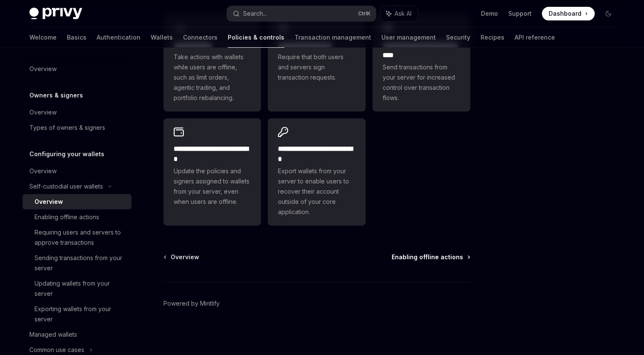
click at [455, 258] on span "Enabling offline actions" at bounding box center [428, 257] width 72 height 9
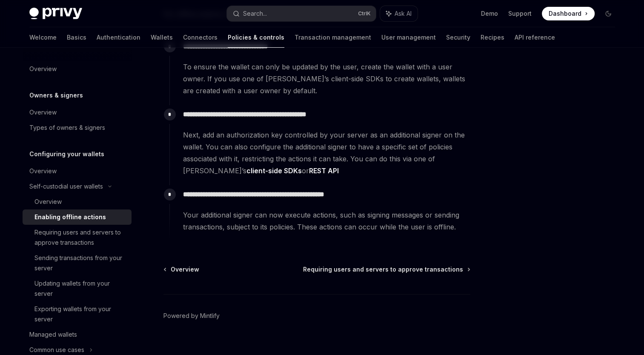
scroll to position [156, 0]
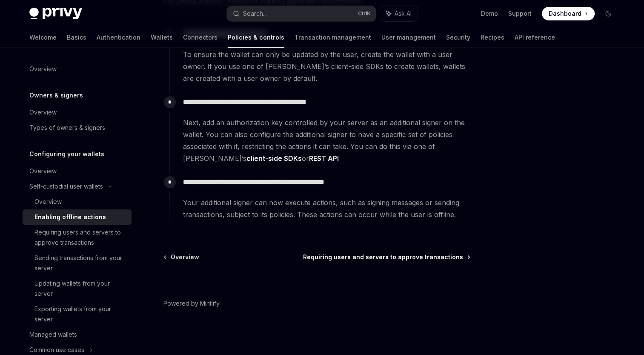
click at [425, 257] on span "Requiring users and servers to approve transactions" at bounding box center [383, 257] width 160 height 9
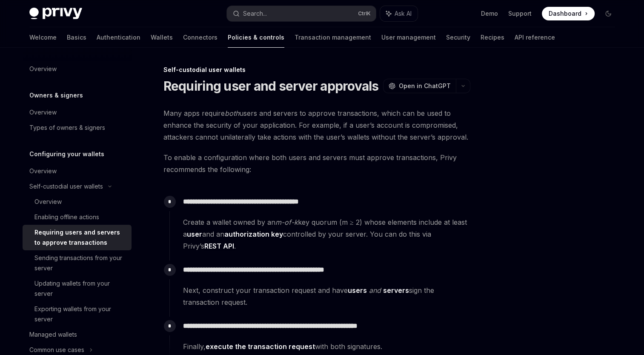
click at [564, 89] on div at bounding box center [556, 210] width 129 height 290
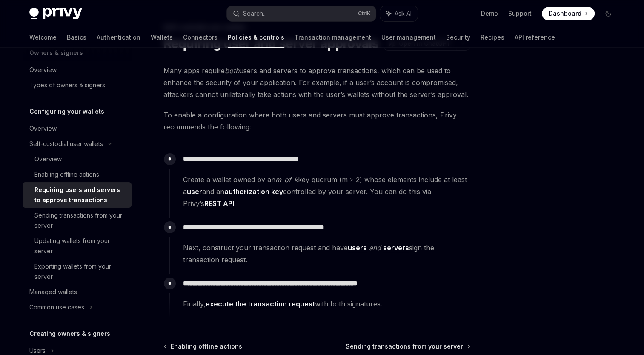
scroll to position [85, 0]
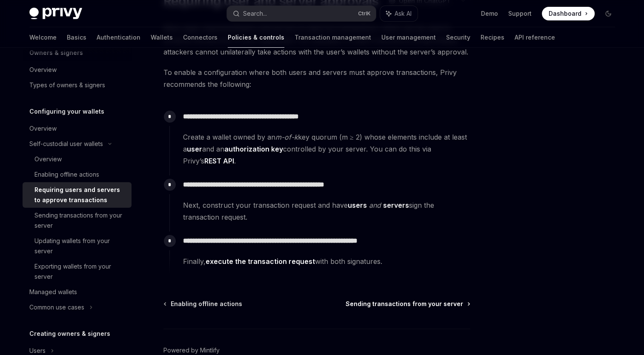
click at [460, 307] on span "Sending transactions from your server" at bounding box center [404, 304] width 117 height 9
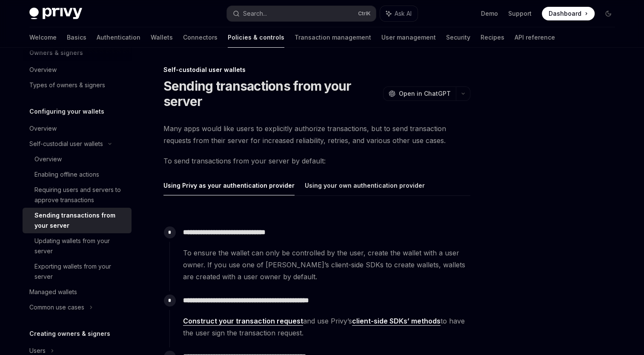
click at [517, 121] on div at bounding box center [556, 210] width 129 height 290
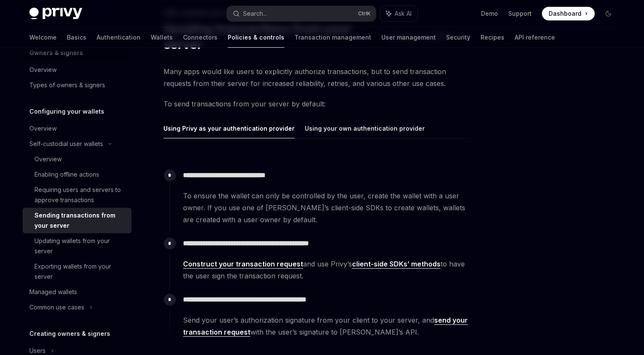
scroll to position [43, 0]
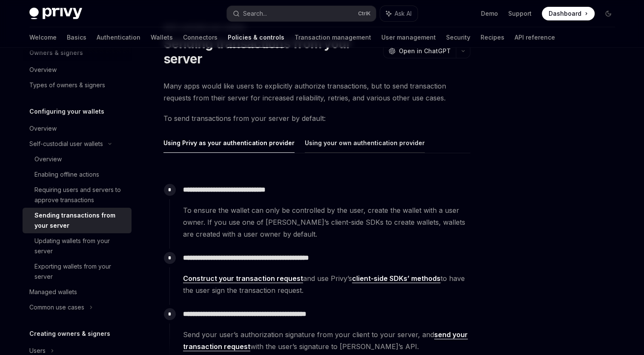
click at [371, 142] on button "Using your own authentication provider" at bounding box center [365, 143] width 120 height 20
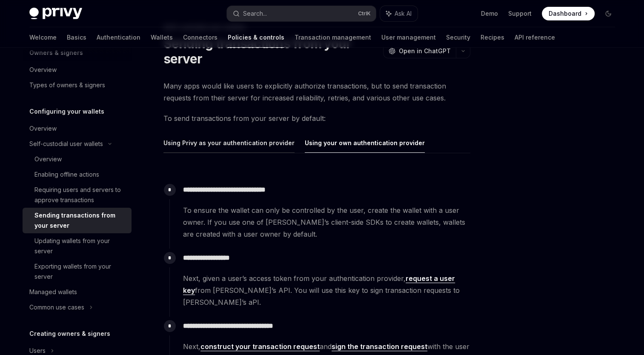
click at [251, 143] on button "Using Privy as your authentication provider" at bounding box center [228, 143] width 131 height 20
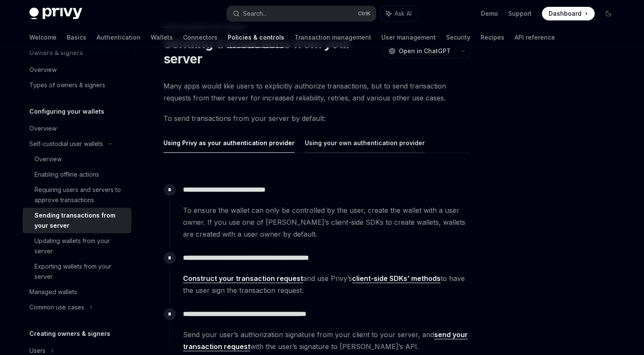
click at [345, 143] on button "Using your own authentication provider" at bounding box center [365, 143] width 120 height 20
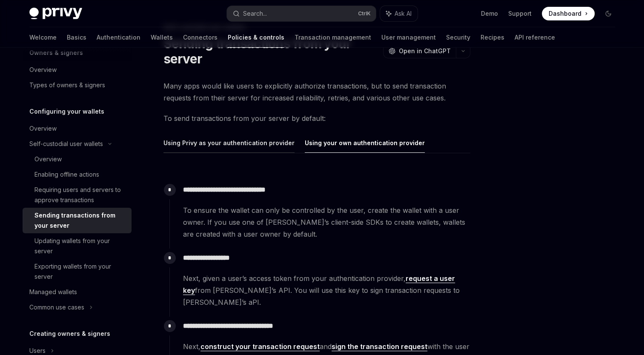
click at [260, 143] on button "Using Privy as your authentication provider" at bounding box center [228, 143] width 131 height 20
type textarea "*"
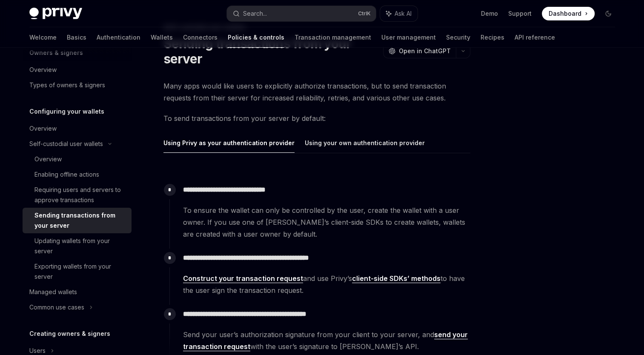
click at [524, 167] on div at bounding box center [556, 210] width 129 height 290
click at [557, 125] on div at bounding box center [556, 210] width 129 height 290
